Goal: Task Accomplishment & Management: Complete application form

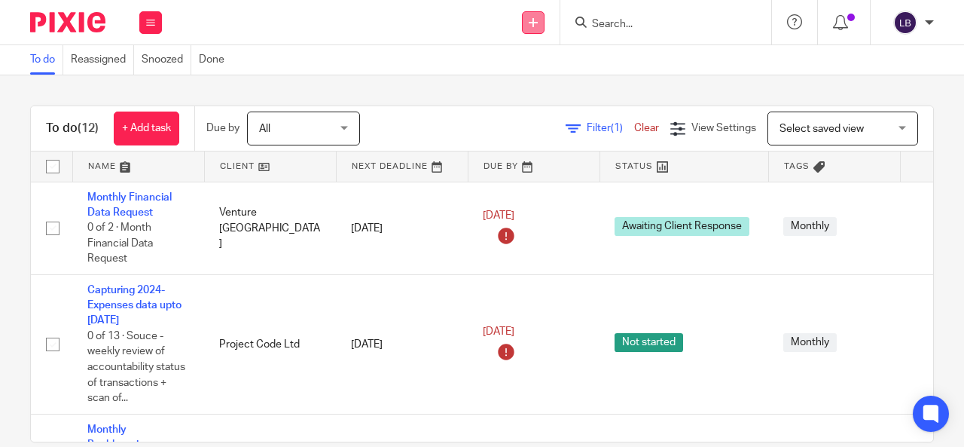
click at [539, 22] on link at bounding box center [533, 22] width 23 height 23
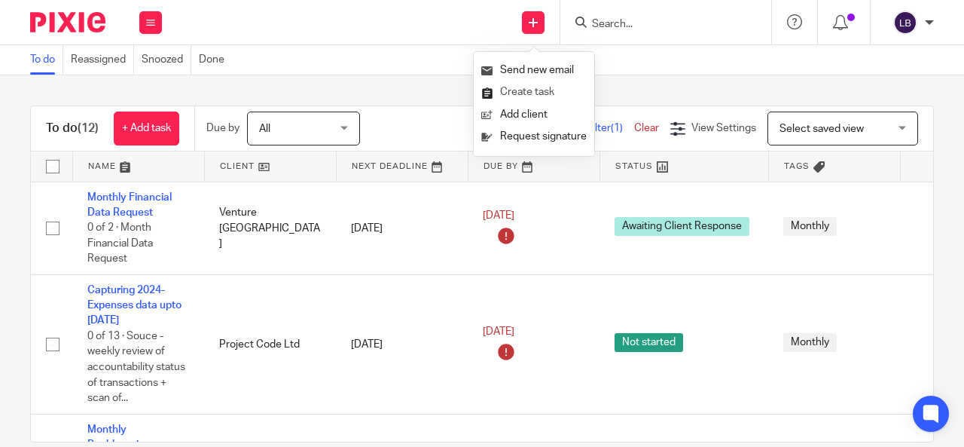
click at [521, 93] on link "Create task" at bounding box center [533, 92] width 105 height 22
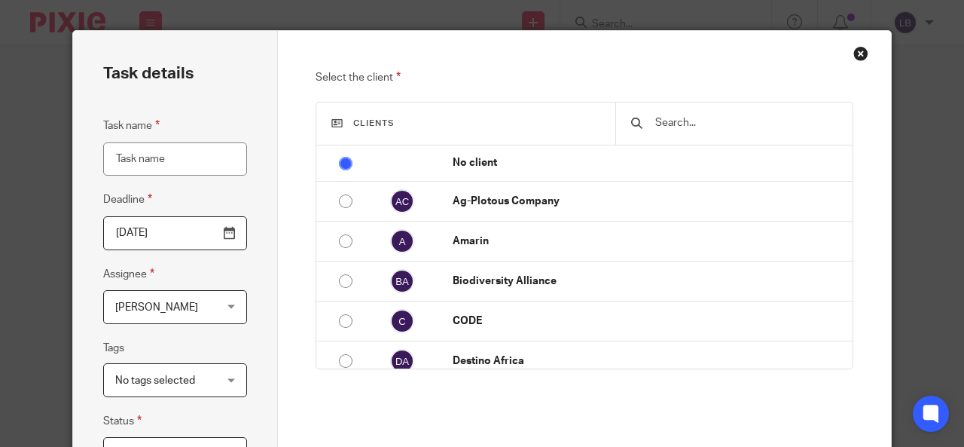
click at [157, 161] on input "Task name" at bounding box center [175, 159] width 144 height 34
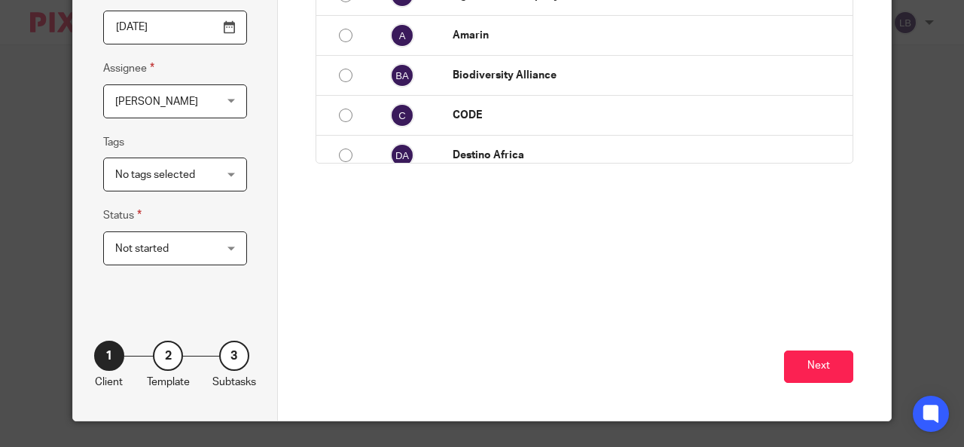
scroll to position [209, 0]
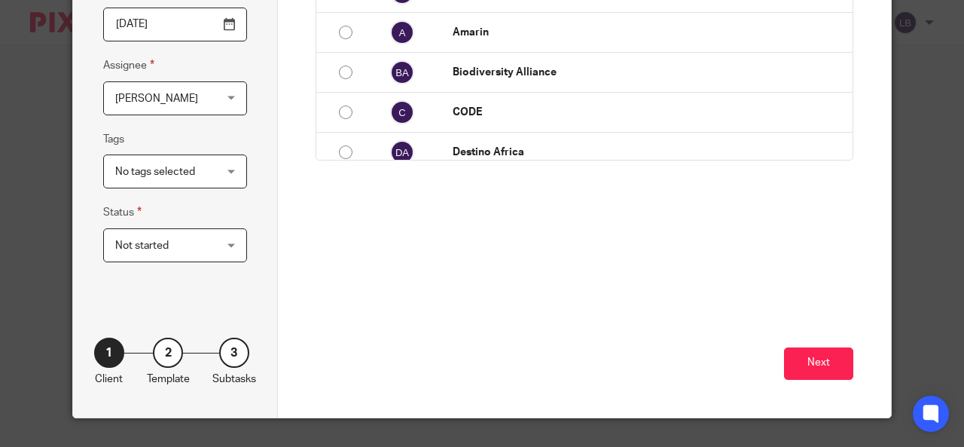
type input "Clearing the suspense using narrations from KII-Impact"
click at [218, 252] on div "Not started Not started" at bounding box center [175, 245] width 144 height 34
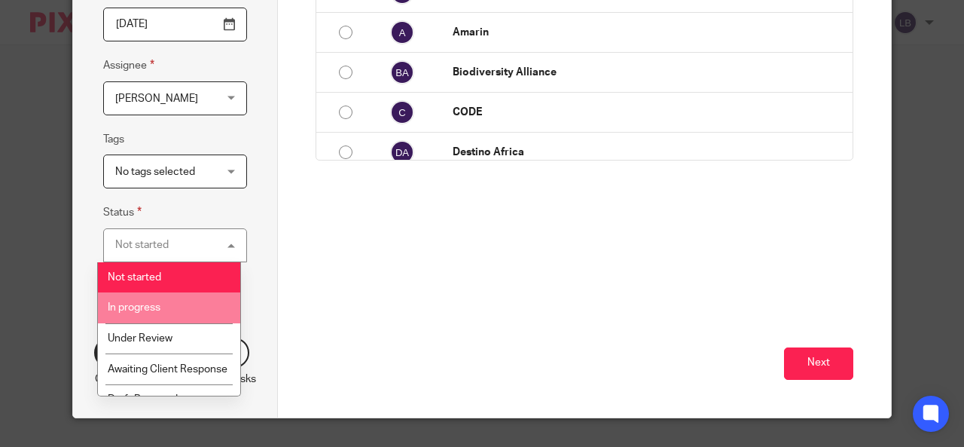
click at [143, 314] on li "In progress" at bounding box center [169, 307] width 142 height 31
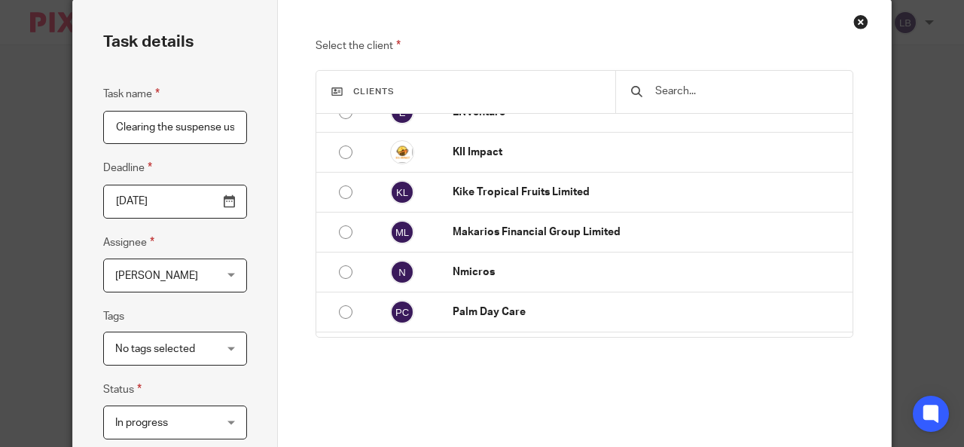
scroll to position [301, 0]
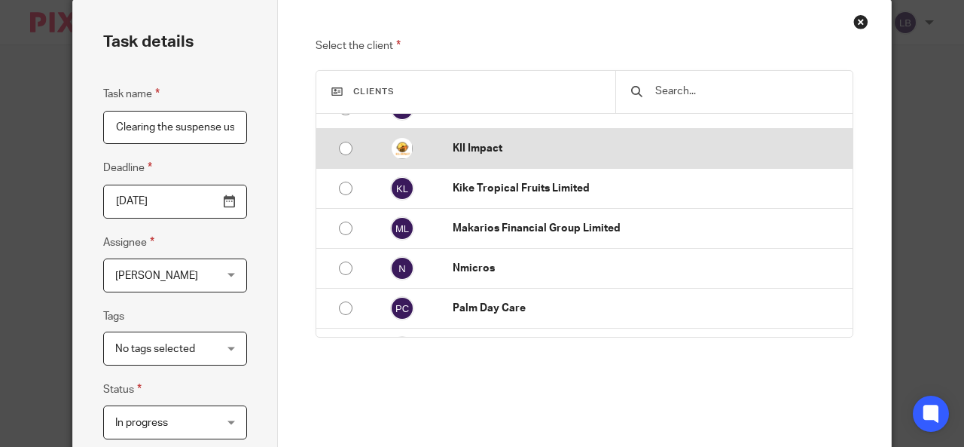
click at [346, 148] on input "radio" at bounding box center [345, 148] width 29 height 29
radio input "false"
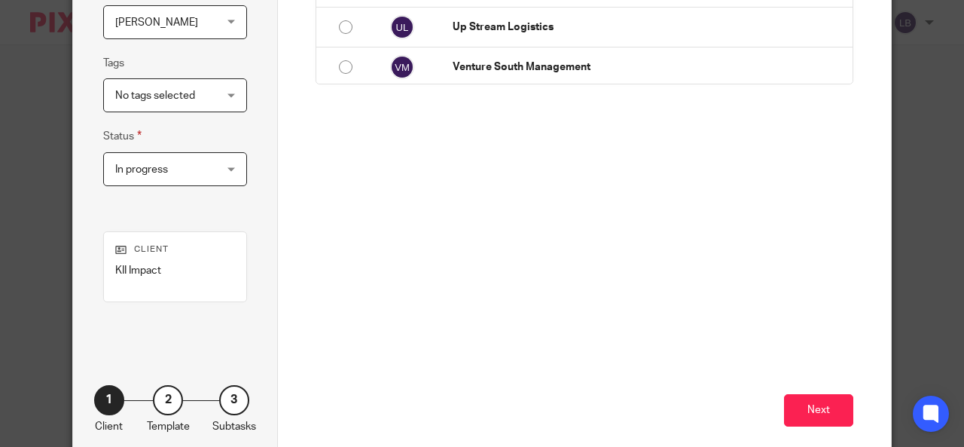
scroll to position [292, 0]
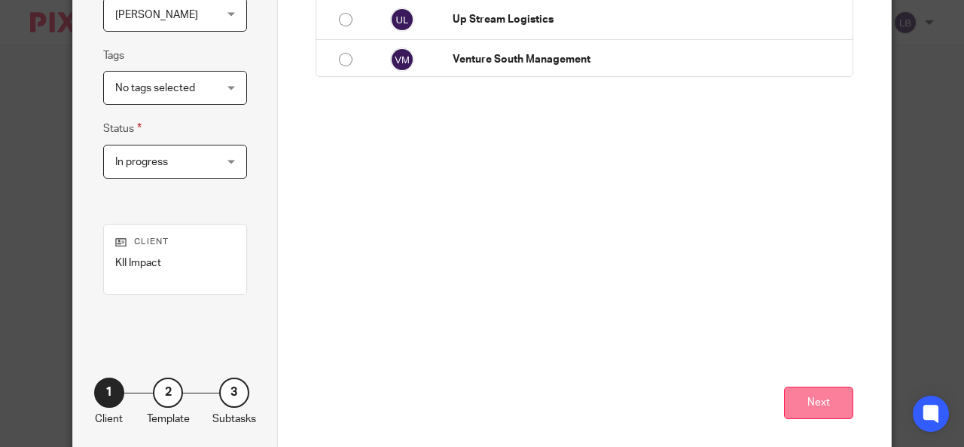
click at [829, 401] on button "Next" at bounding box center [818, 402] width 69 height 32
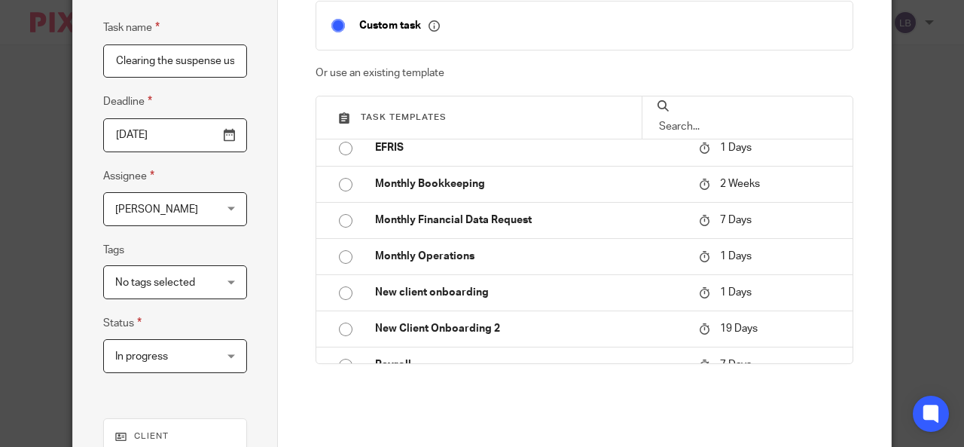
scroll to position [230, 0]
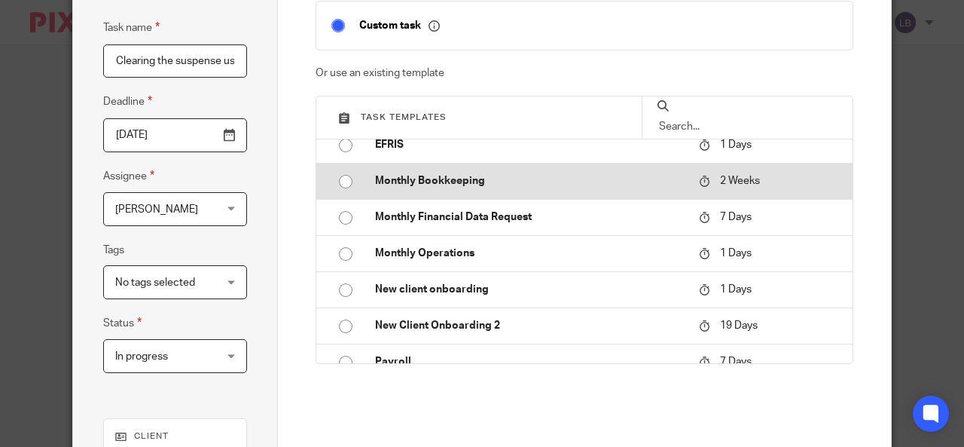
click at [337, 179] on input "radio" at bounding box center [345, 181] width 29 height 29
type input "[DATE]"
checkbox input "false"
radio input "false"
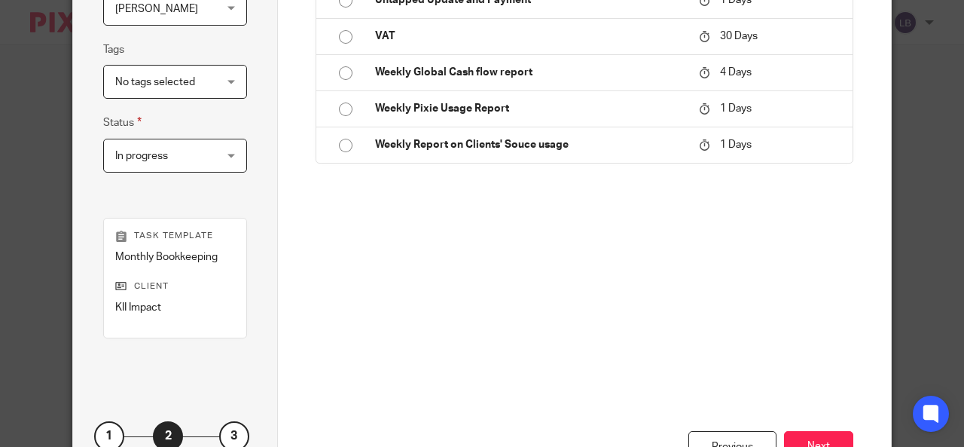
scroll to position [381, 0]
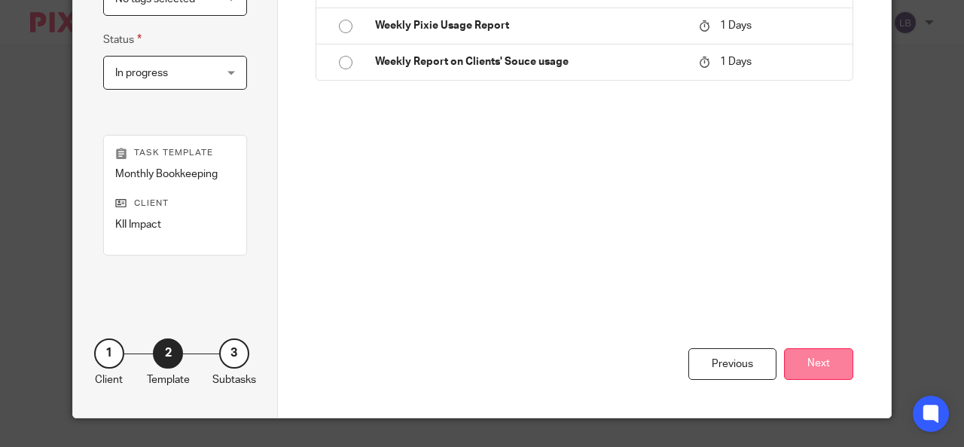
click at [806, 352] on button "Next" at bounding box center [818, 364] width 69 height 32
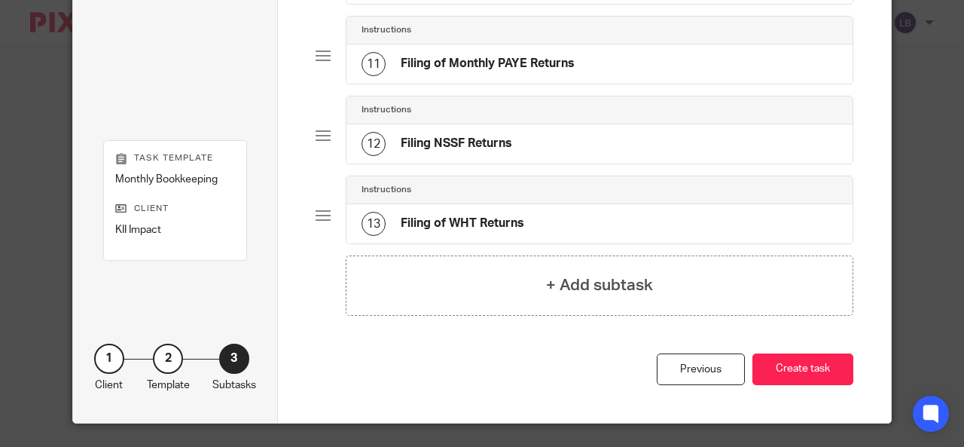
scroll to position [904, 0]
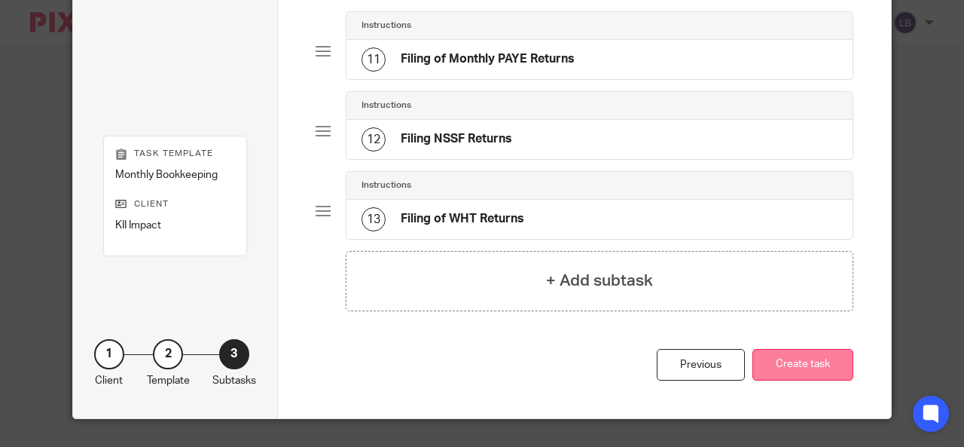
click at [801, 355] on button "Create task" at bounding box center [802, 365] width 101 height 32
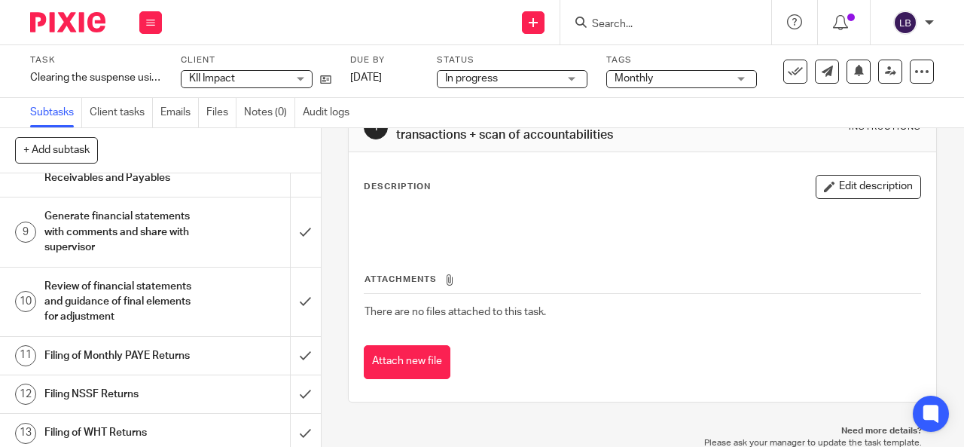
scroll to position [439, 0]
click at [532, 18] on icon at bounding box center [533, 22] width 9 height 9
click at [527, 90] on link "Create task" at bounding box center [533, 92] width 105 height 22
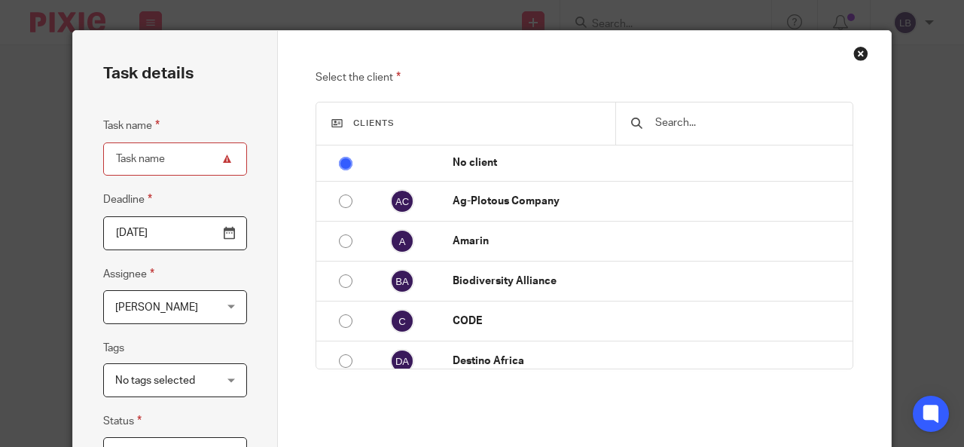
type input "E"
type input "r"
click at [193, 157] on input "Reconciliation of revenue from classes" at bounding box center [175, 159] width 144 height 34
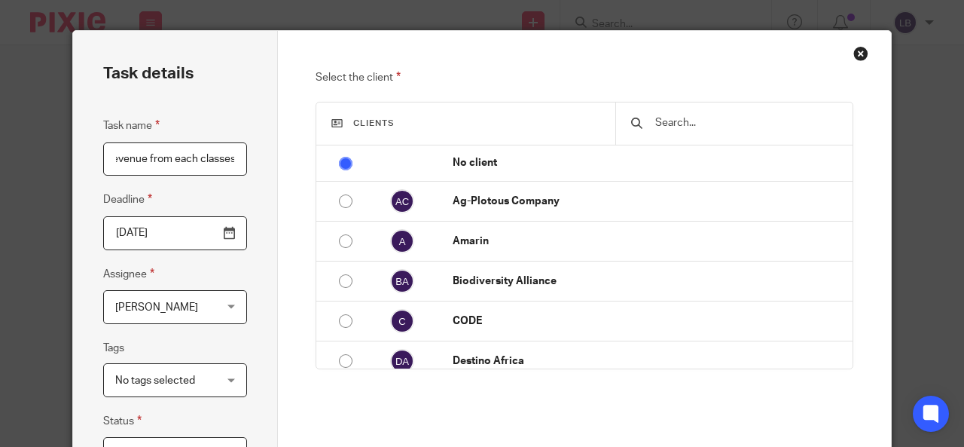
click at [229, 159] on input "Reconciliation of revenue from each classes" at bounding box center [175, 159] width 144 height 34
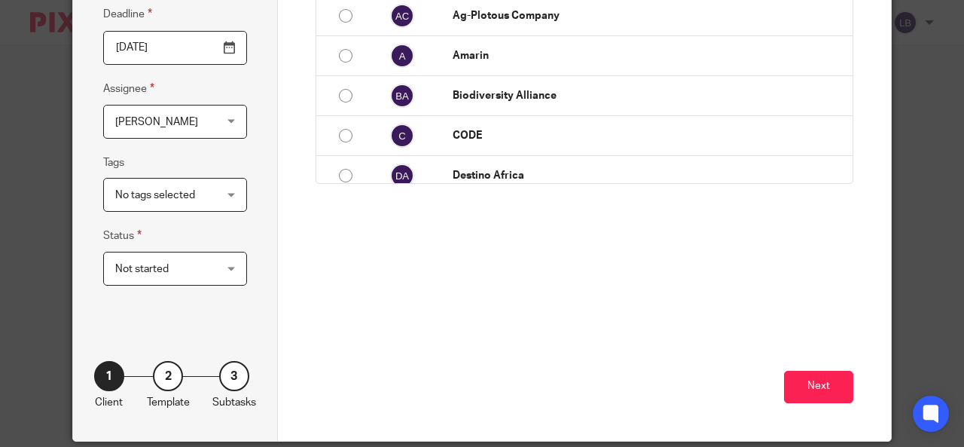
scroll to position [191, 0]
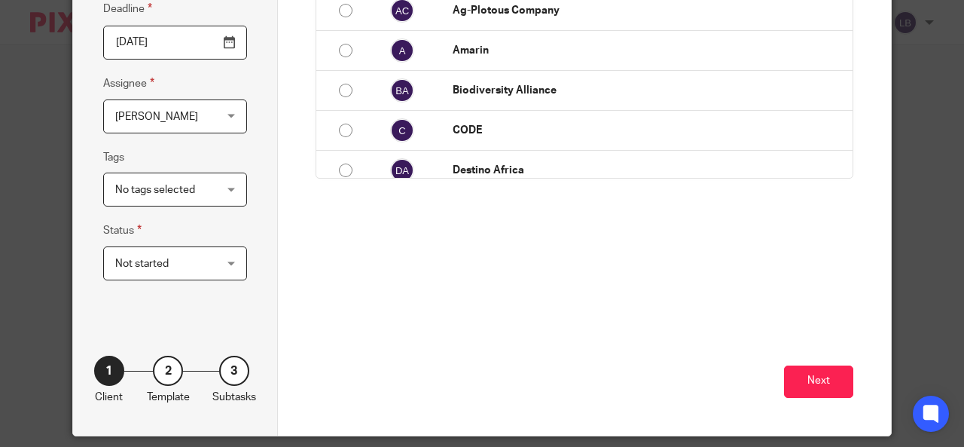
type input "Reconciliation of revenue from each class"
click at [225, 264] on div "Not started Not started" at bounding box center [175, 263] width 144 height 34
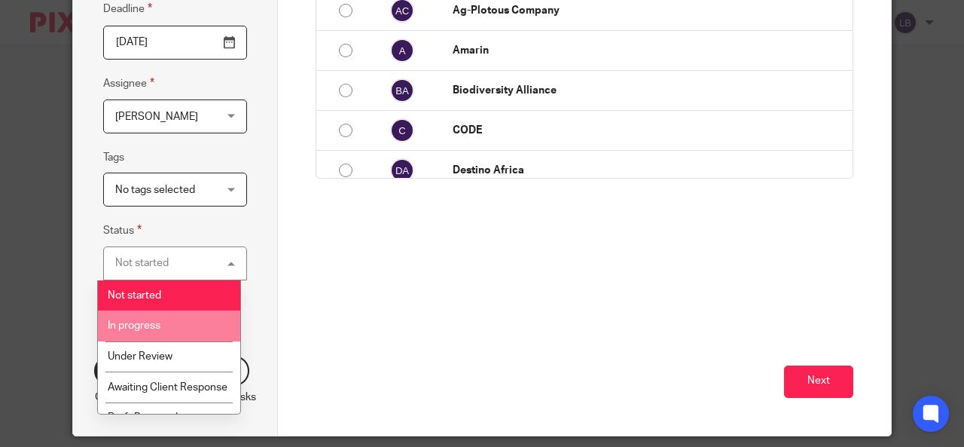
click at [173, 323] on li "In progress" at bounding box center [169, 325] width 142 height 31
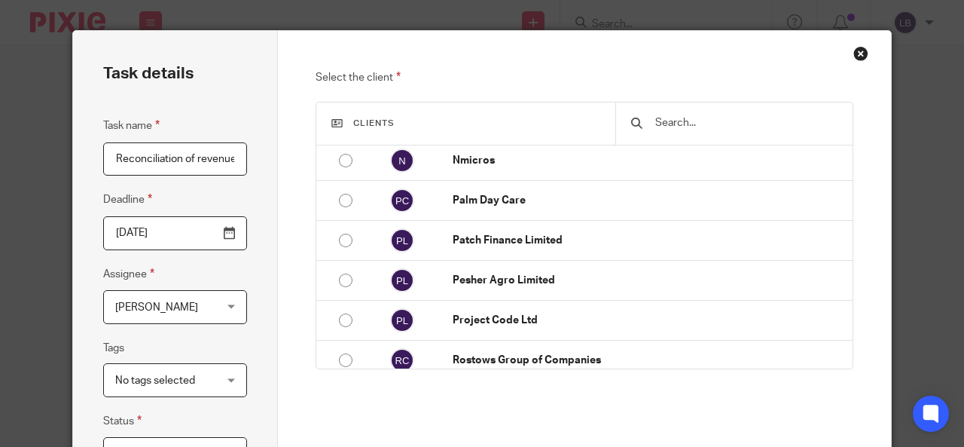
scroll to position [441, 0]
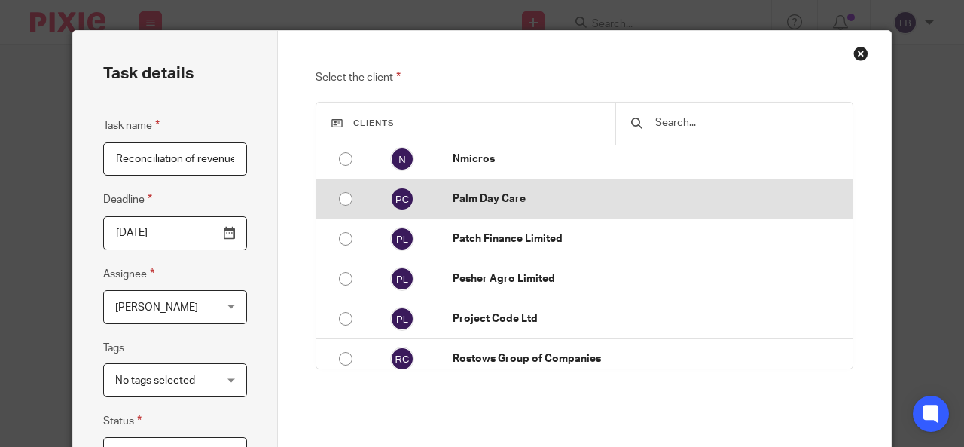
click at [339, 197] on input "radio" at bounding box center [345, 199] width 29 height 29
radio input "false"
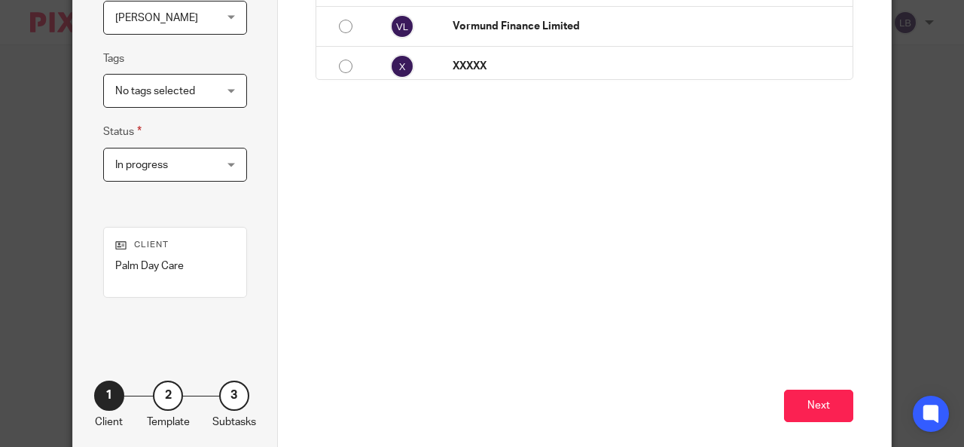
scroll to position [331, 0]
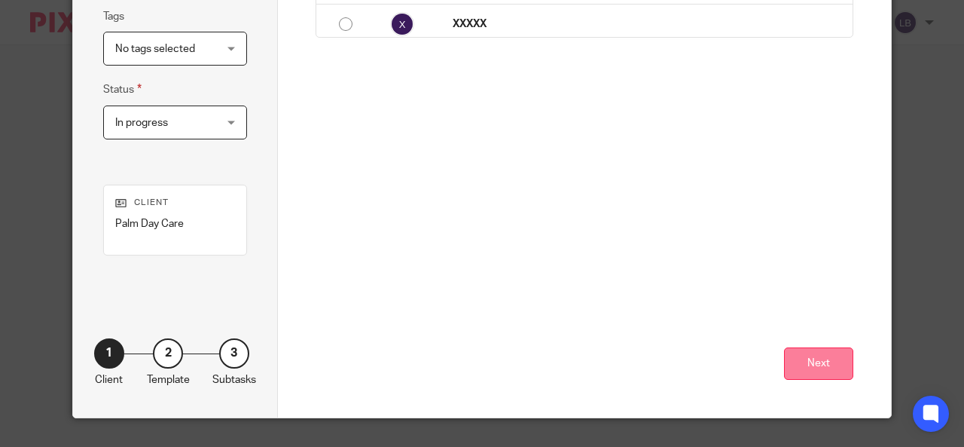
click at [817, 355] on button "Next" at bounding box center [818, 363] width 69 height 32
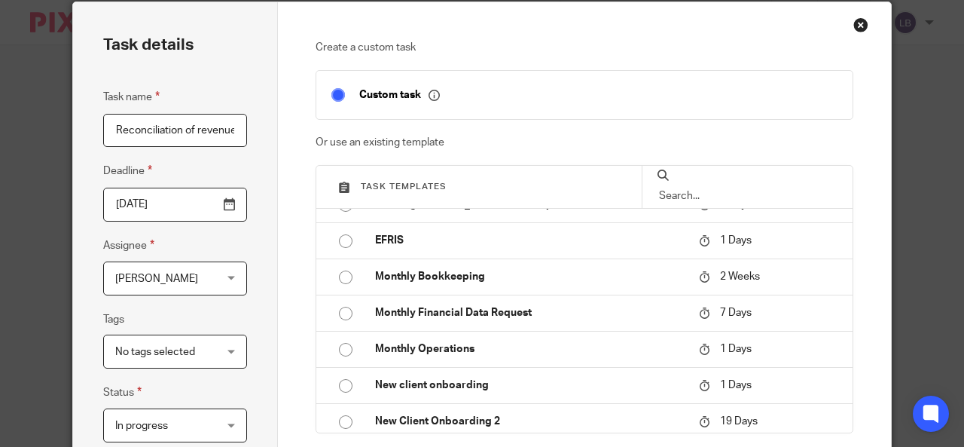
scroll to position [209, 0]
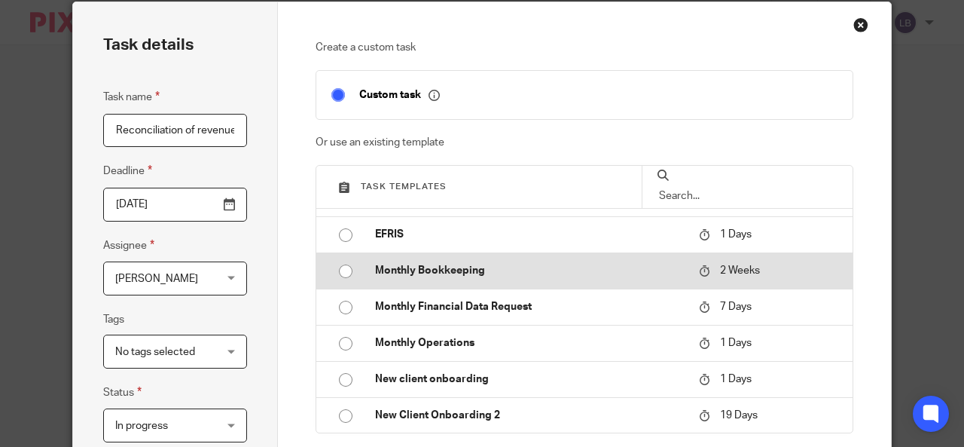
click at [340, 269] on input "radio" at bounding box center [345, 271] width 29 height 29
type input "2025-09-01"
checkbox input "false"
radio input "false"
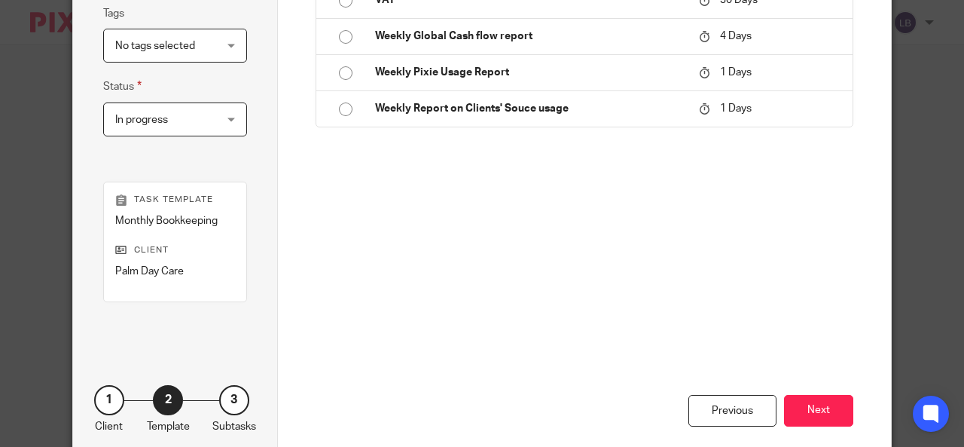
scroll to position [381, 0]
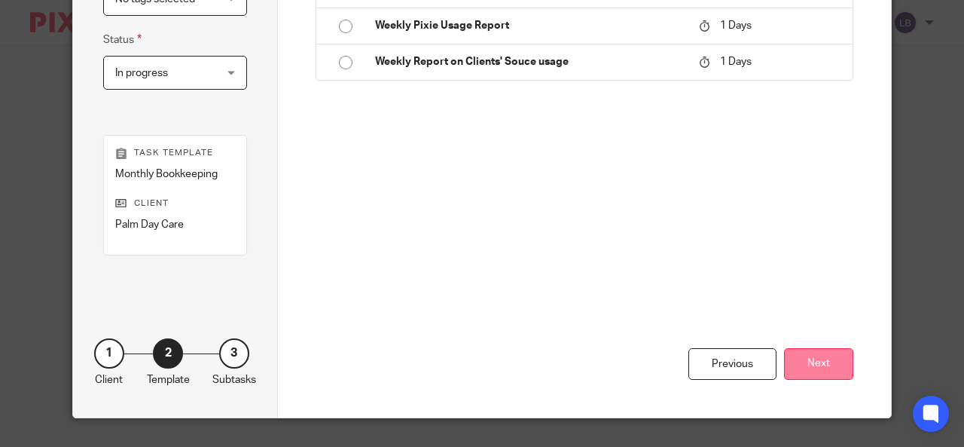
click at [815, 352] on button "Next" at bounding box center [818, 364] width 69 height 32
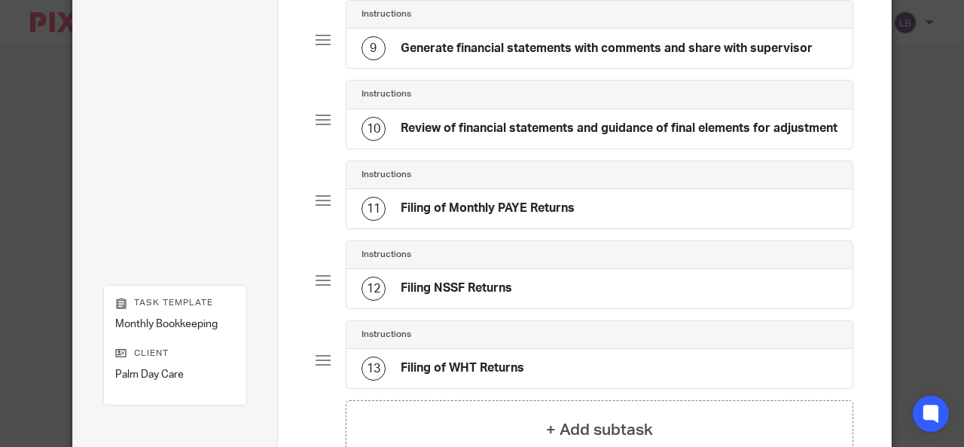
scroll to position [898, 0]
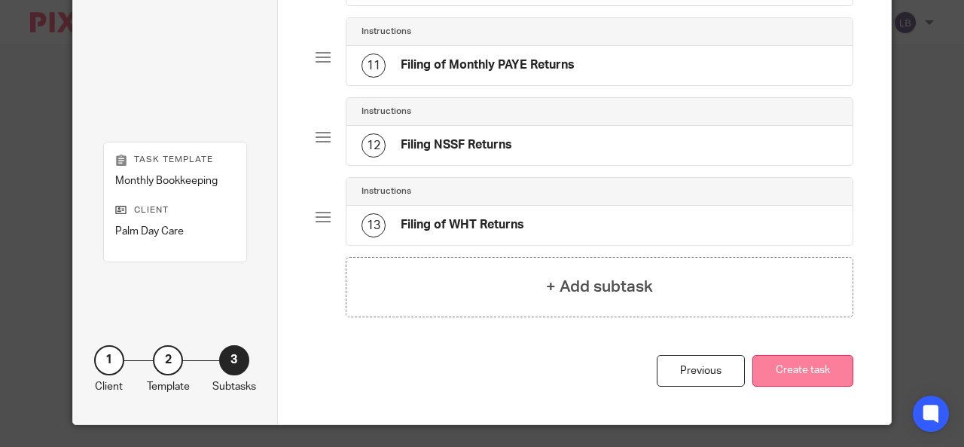
click at [801, 371] on button "Create task" at bounding box center [802, 371] width 101 height 32
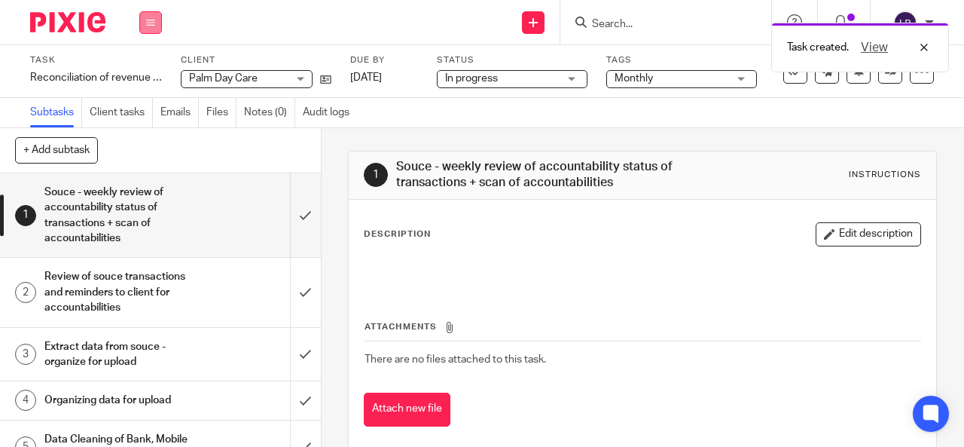
click at [152, 22] on icon at bounding box center [150, 22] width 9 height 9
click at [145, 67] on link "Work" at bounding box center [143, 70] width 26 height 11
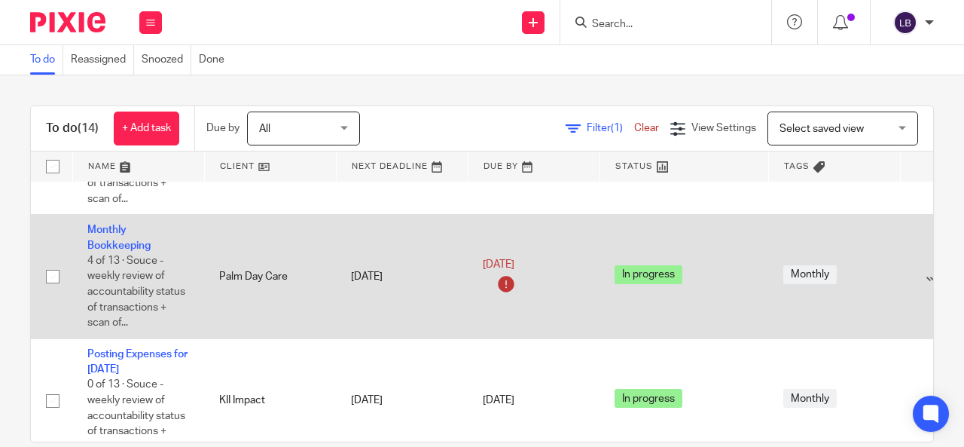
scroll to position [323, 133]
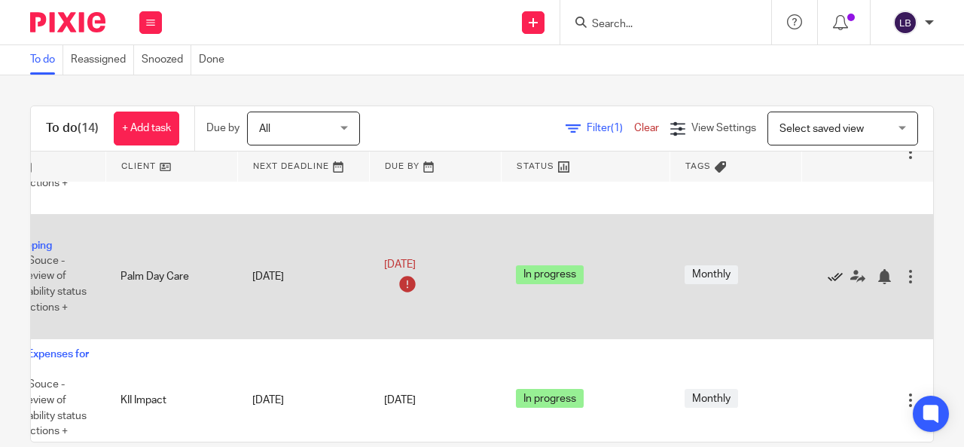
click at [828, 270] on icon at bounding box center [835, 276] width 15 height 15
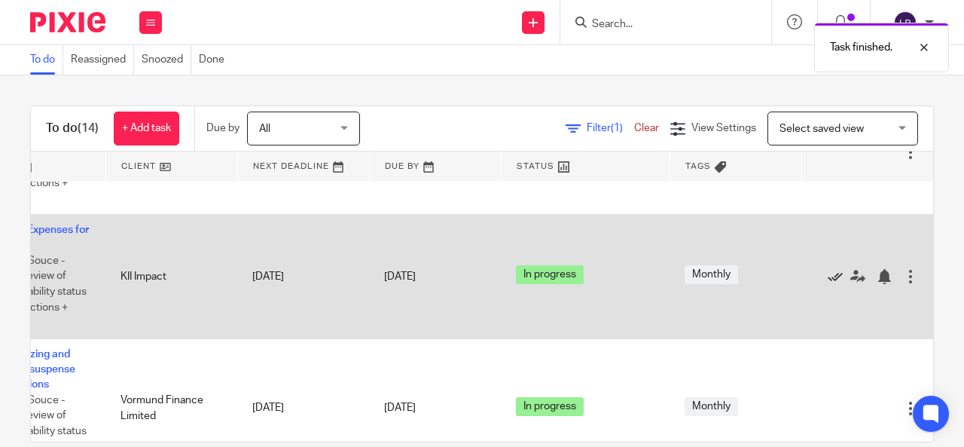
click at [828, 275] on icon at bounding box center [835, 276] width 15 height 15
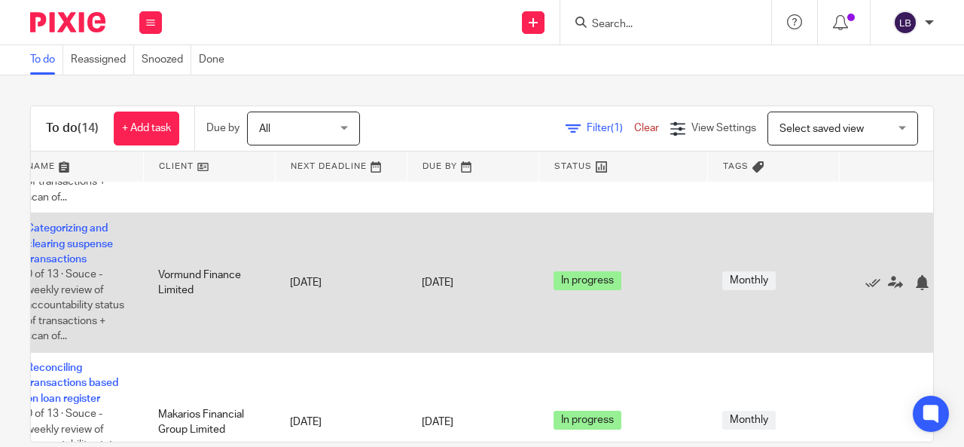
scroll to position [325, 78]
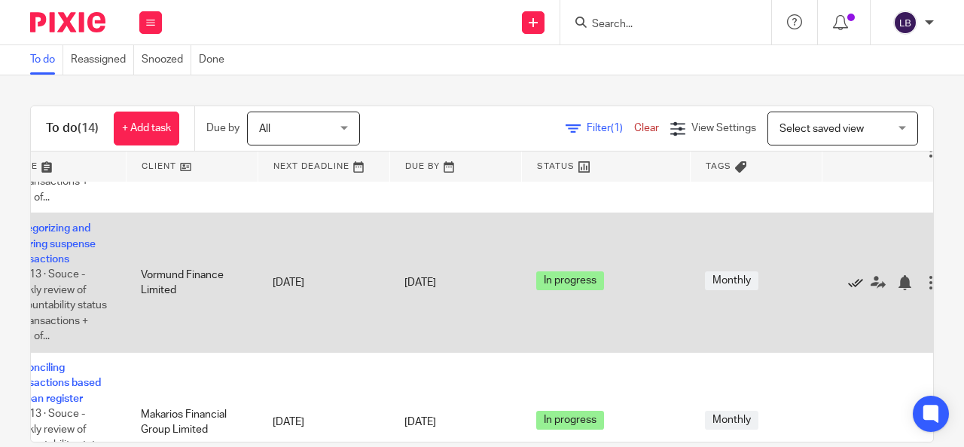
click at [858, 281] on icon at bounding box center [855, 282] width 15 height 15
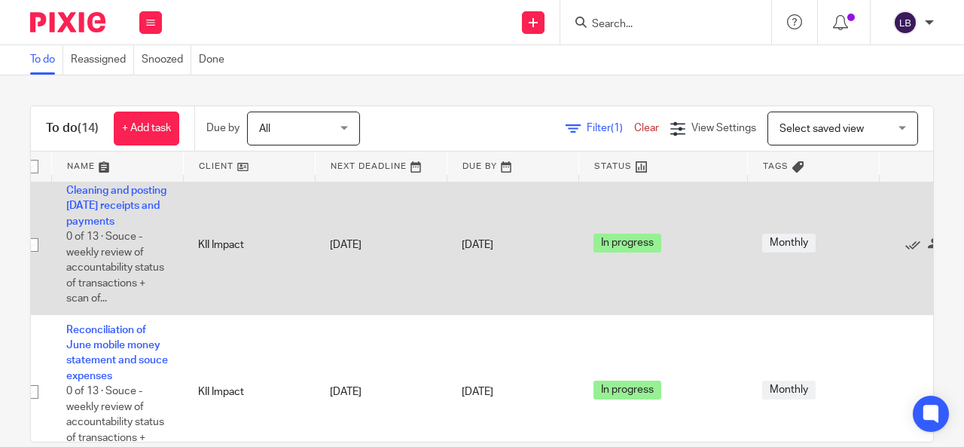
scroll to position [502, 133]
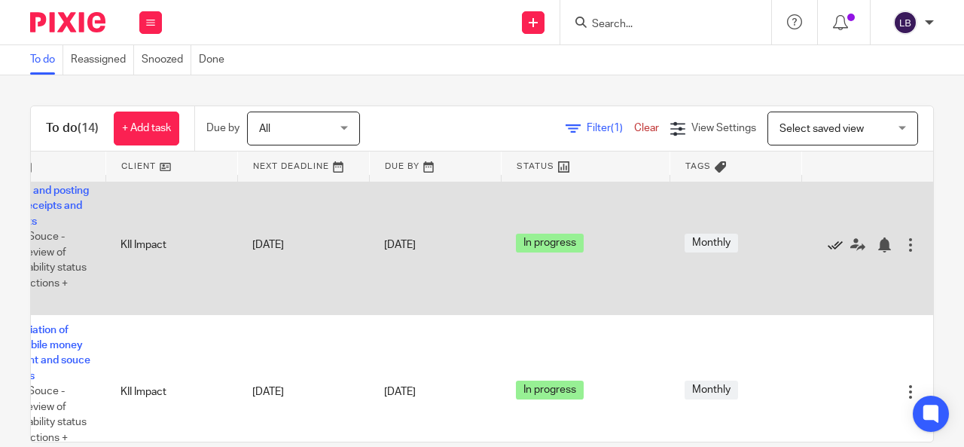
click at [828, 252] on icon at bounding box center [835, 244] width 15 height 15
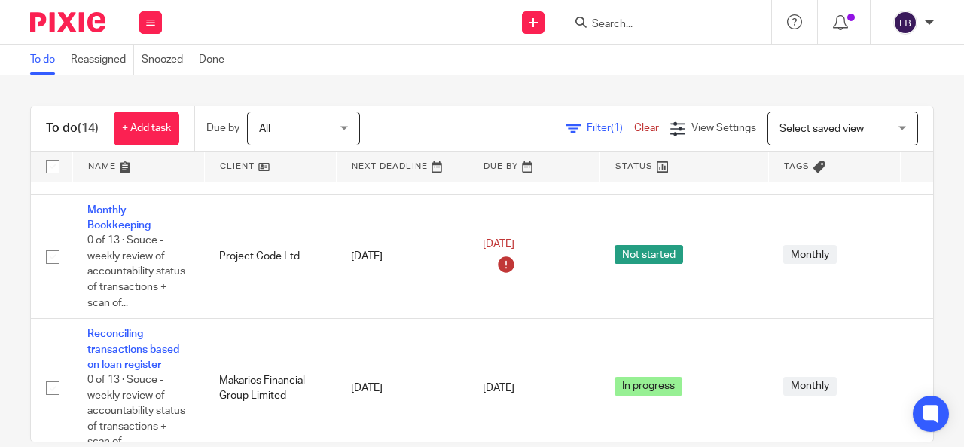
scroll to position [214, 0]
